Goal: Information Seeking & Learning: Learn about a topic

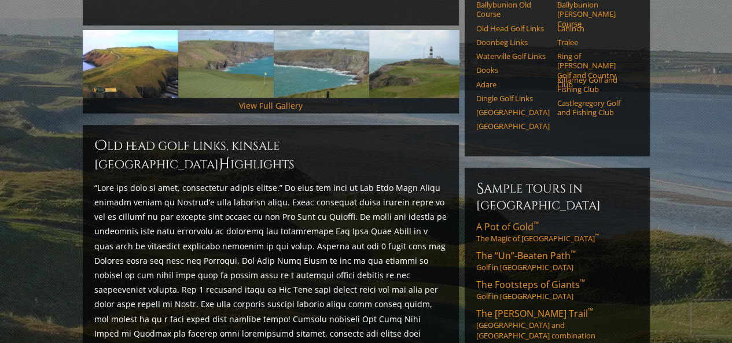
scroll to position [289, 0]
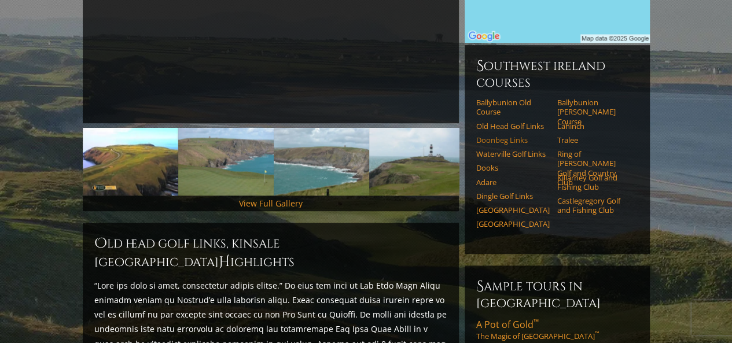
click at [498, 135] on link "Doonbeg Links" at bounding box center [512, 139] width 73 height 9
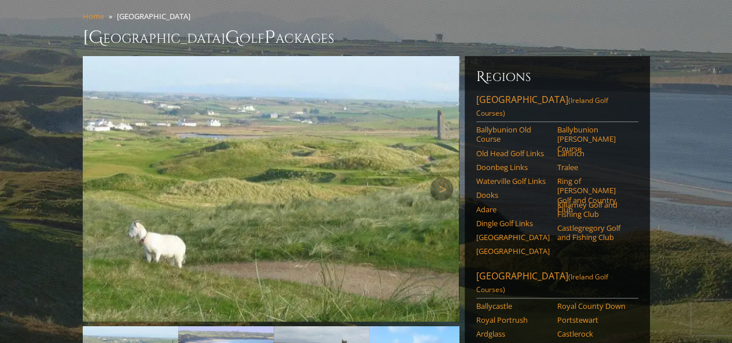
scroll to position [116, 0]
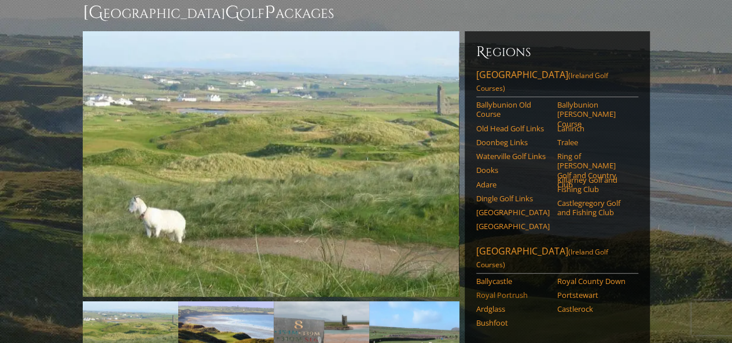
click at [490, 291] on link "Royal Portrush" at bounding box center [512, 295] width 73 height 9
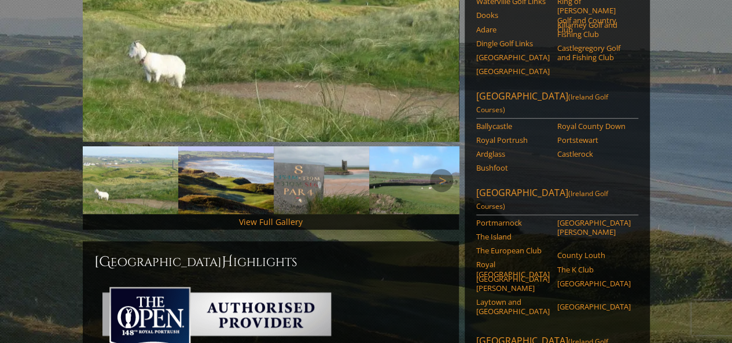
scroll to position [289, 0]
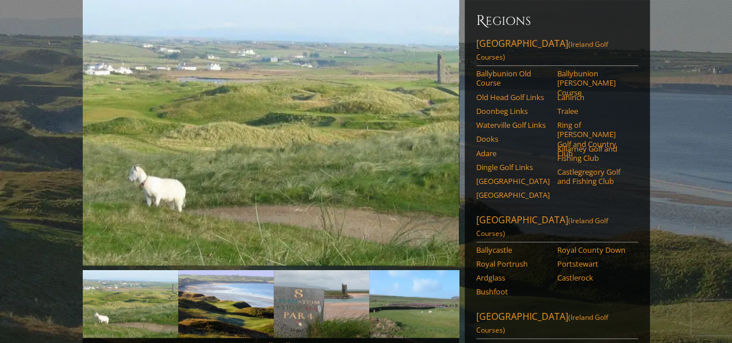
scroll to position [174, 0]
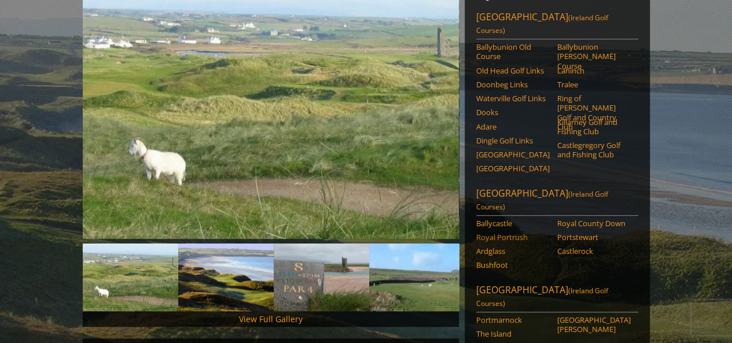
click at [499, 233] on link "Royal Portrush" at bounding box center [512, 237] width 73 height 9
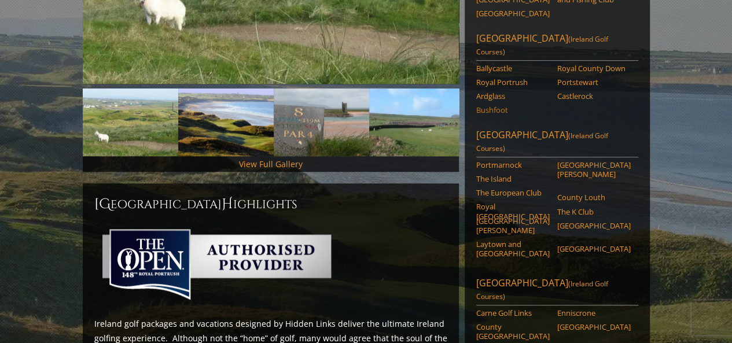
scroll to position [347, 0]
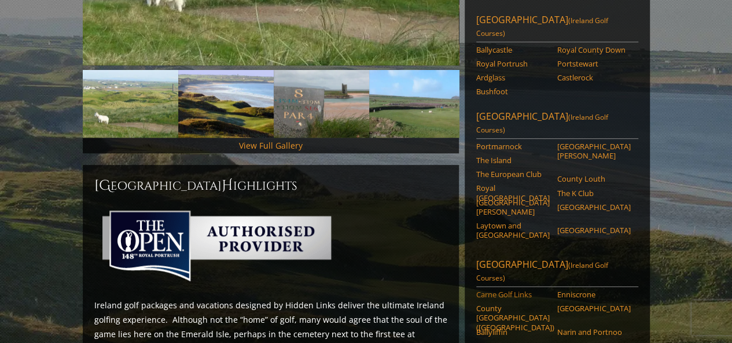
click at [501, 290] on link "Carne Golf Links" at bounding box center [512, 294] width 73 height 9
